Goal: Find specific page/section

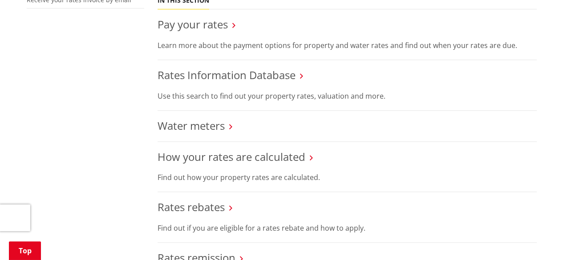
scroll to position [356, 0]
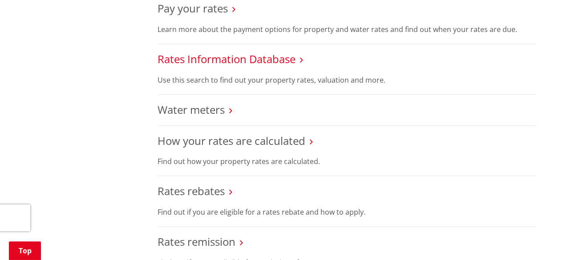
click at [258, 56] on link "Rates Information Database" at bounding box center [226, 59] width 138 height 15
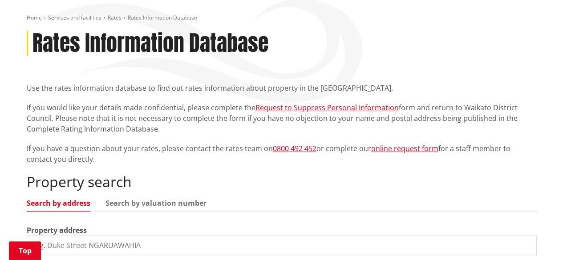
scroll to position [178, 0]
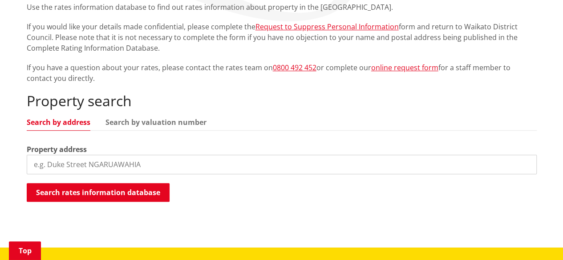
click at [92, 168] on input "search" at bounding box center [282, 165] width 510 height 20
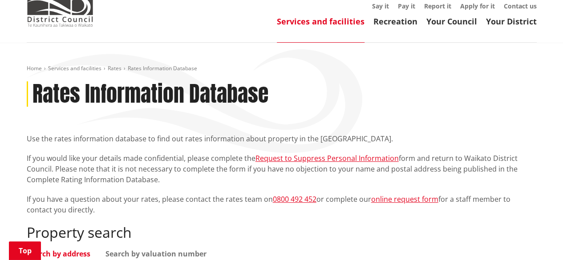
scroll to position [0, 0]
